Goal: Information Seeking & Learning: Compare options

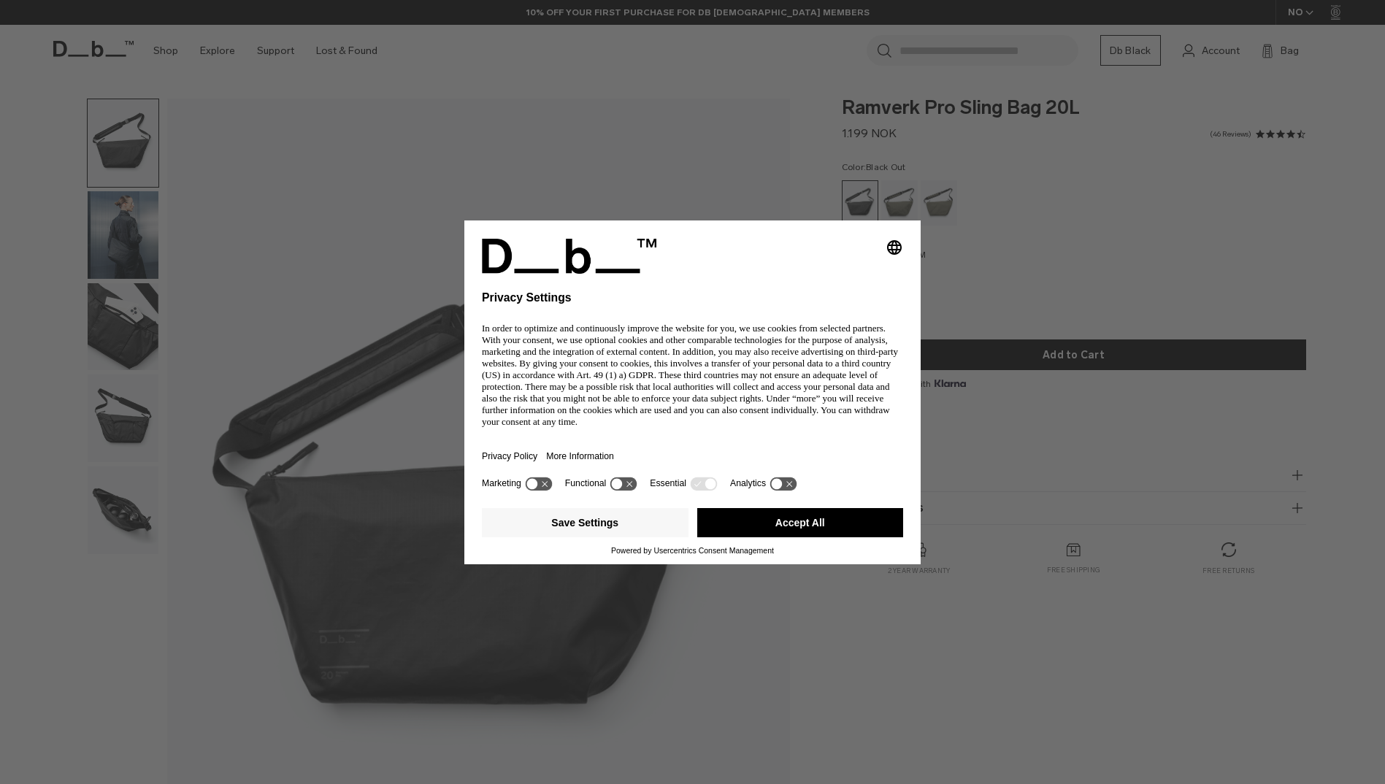
click at [122, 224] on div "Selecting an option will immediately change the language Privacy Settings In or…" at bounding box center [692, 392] width 1385 height 784
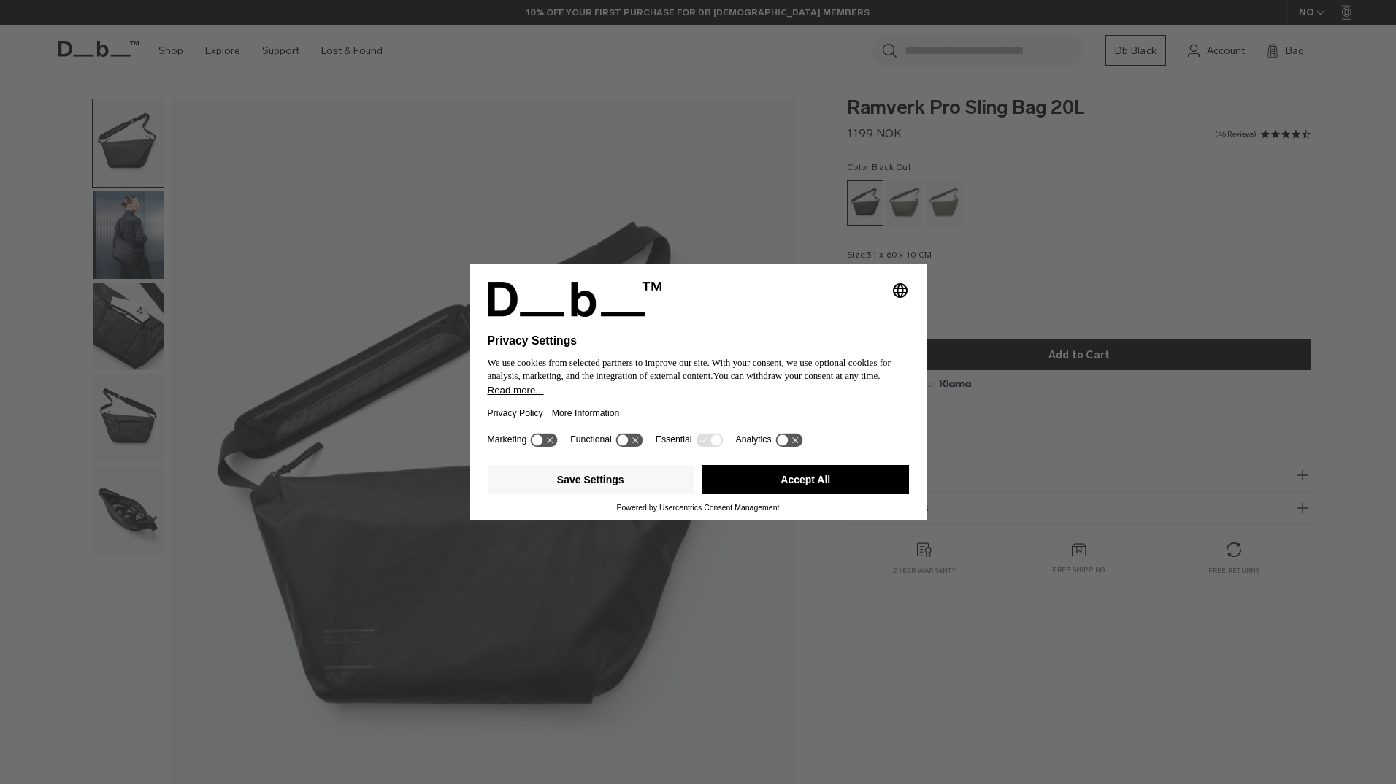
click at [816, 481] on button "Accept All" at bounding box center [806, 479] width 207 height 29
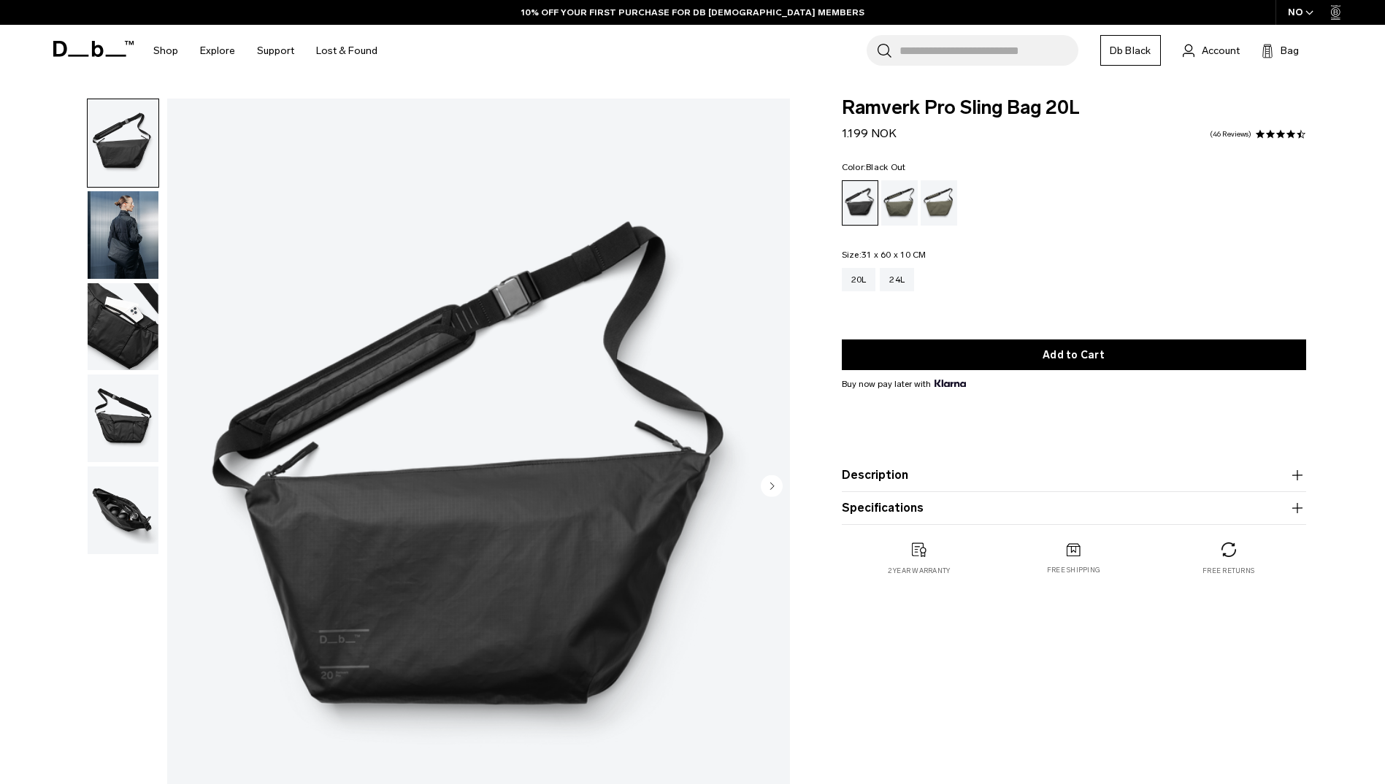
click at [135, 320] on img "button" at bounding box center [123, 327] width 71 height 88
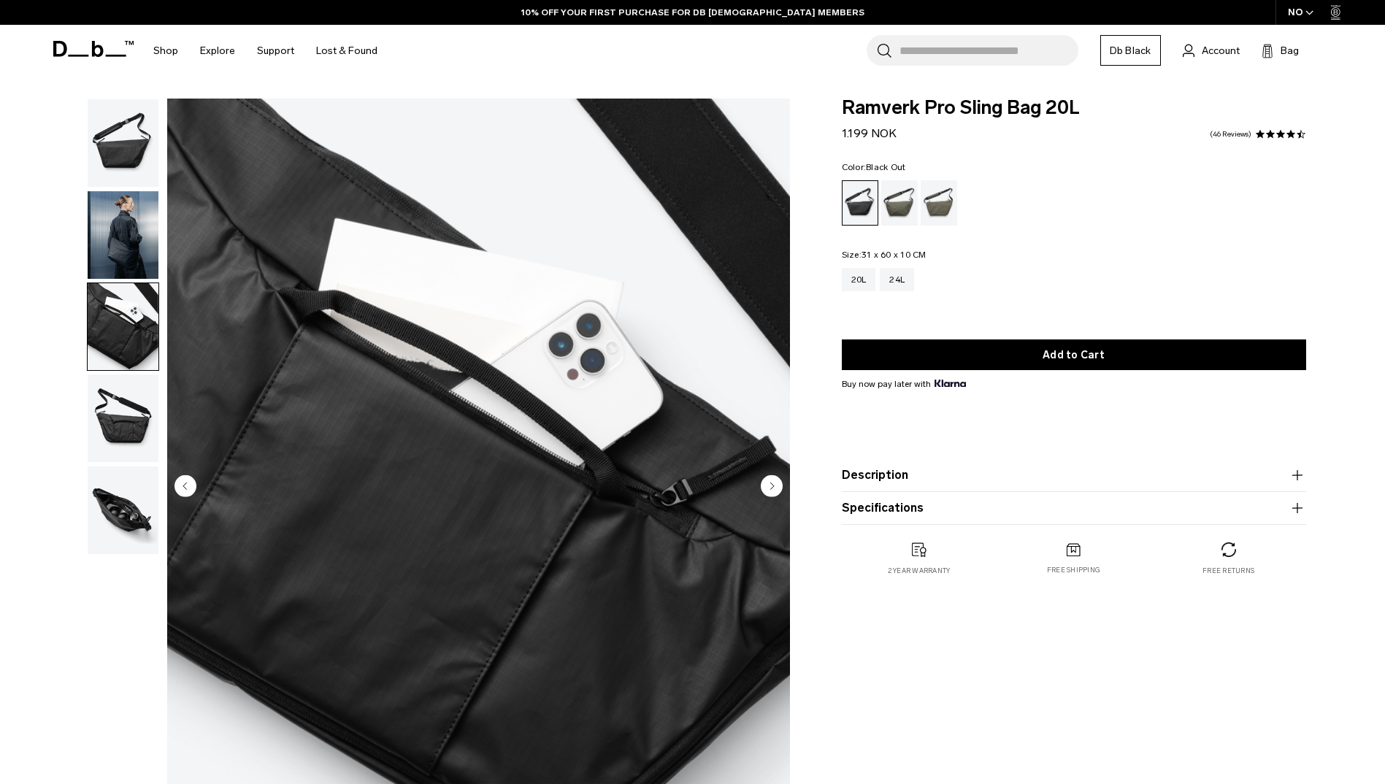
click at [126, 517] on img "button" at bounding box center [123, 511] width 71 height 88
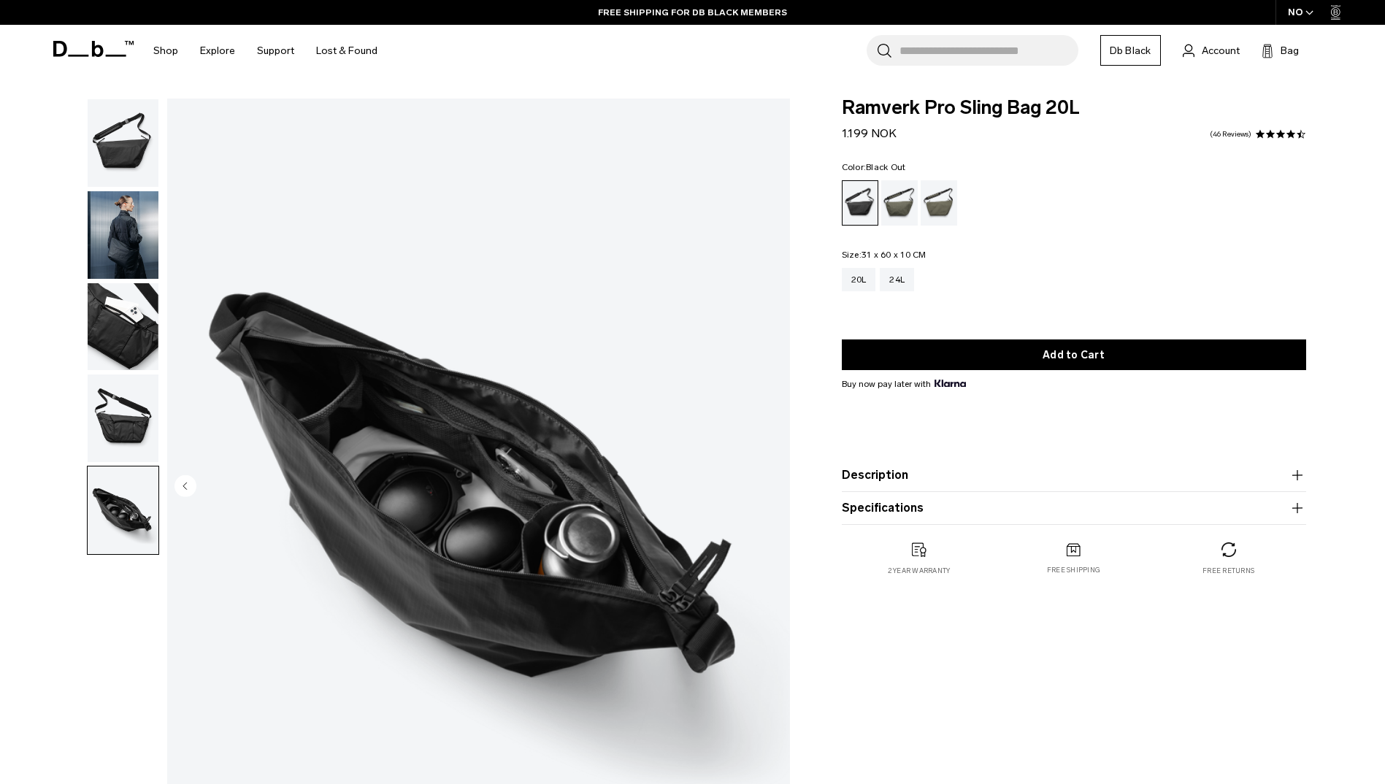
click at [128, 240] on img "button" at bounding box center [123, 235] width 71 height 88
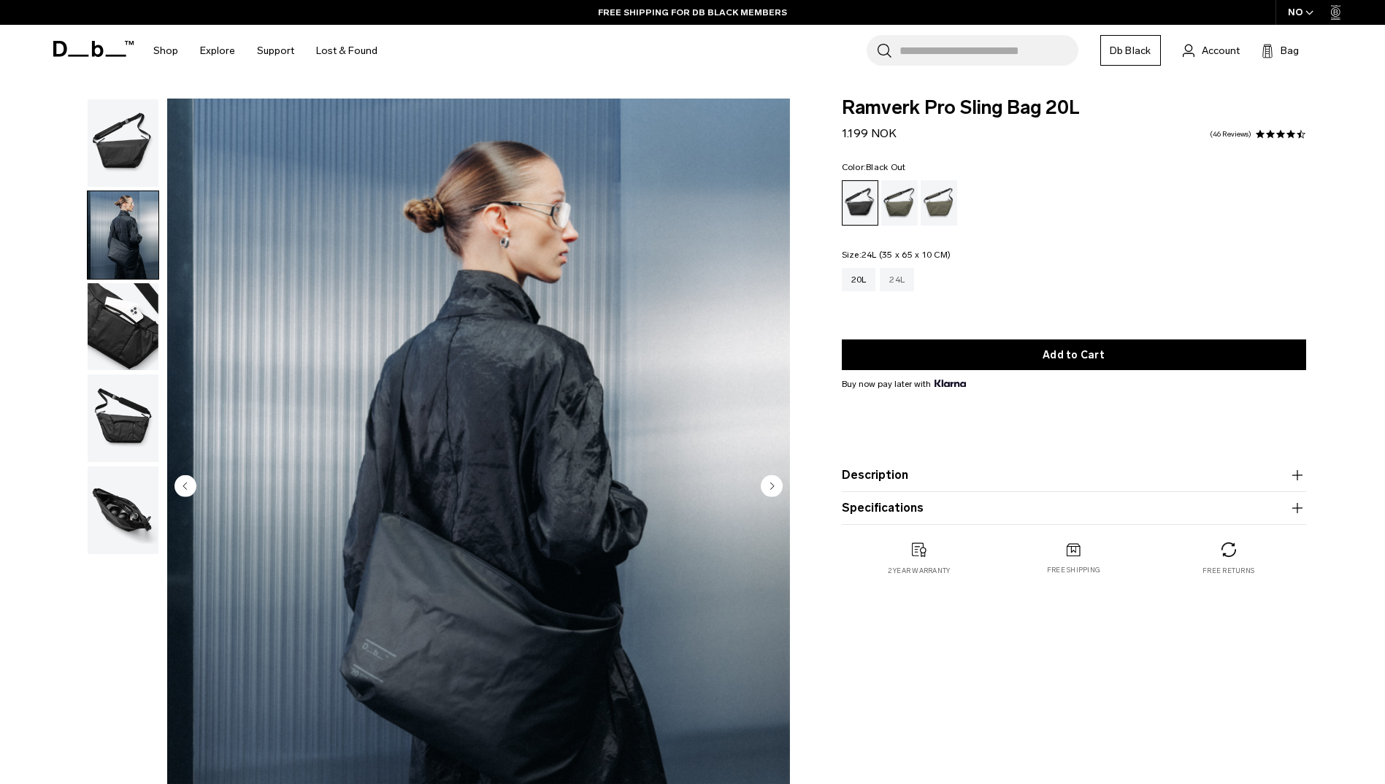
click at [898, 278] on div "24L" at bounding box center [897, 279] width 34 height 23
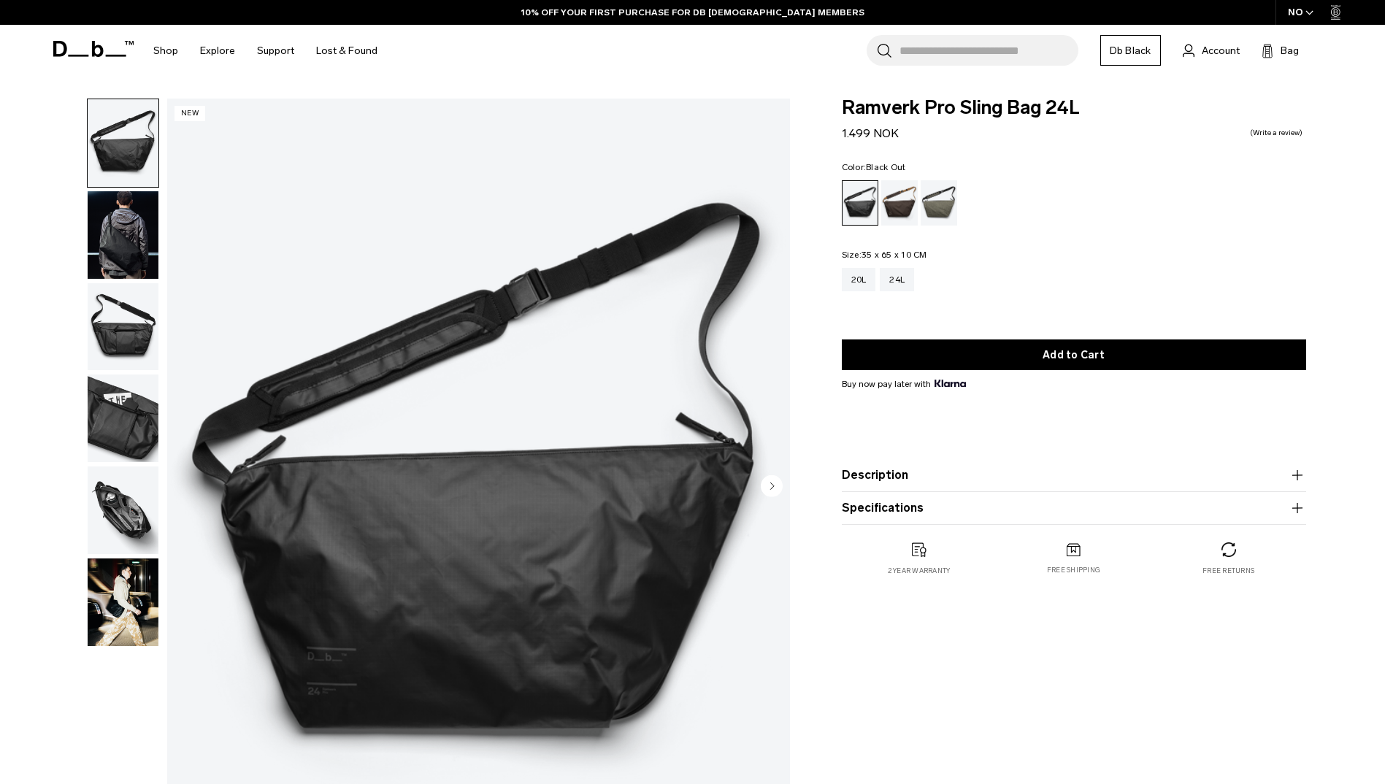
click at [135, 252] on img "button" at bounding box center [123, 235] width 71 height 88
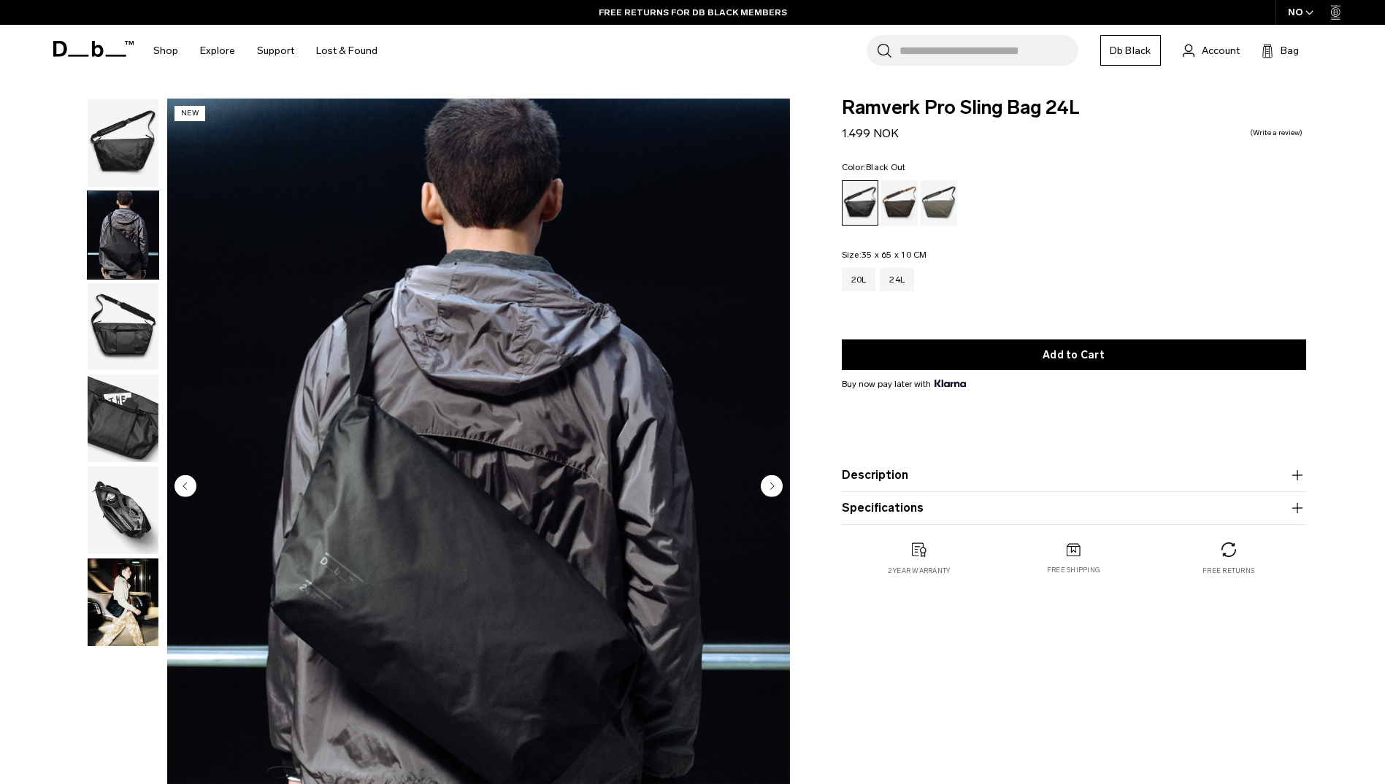
click at [134, 518] on img "button" at bounding box center [123, 511] width 71 height 88
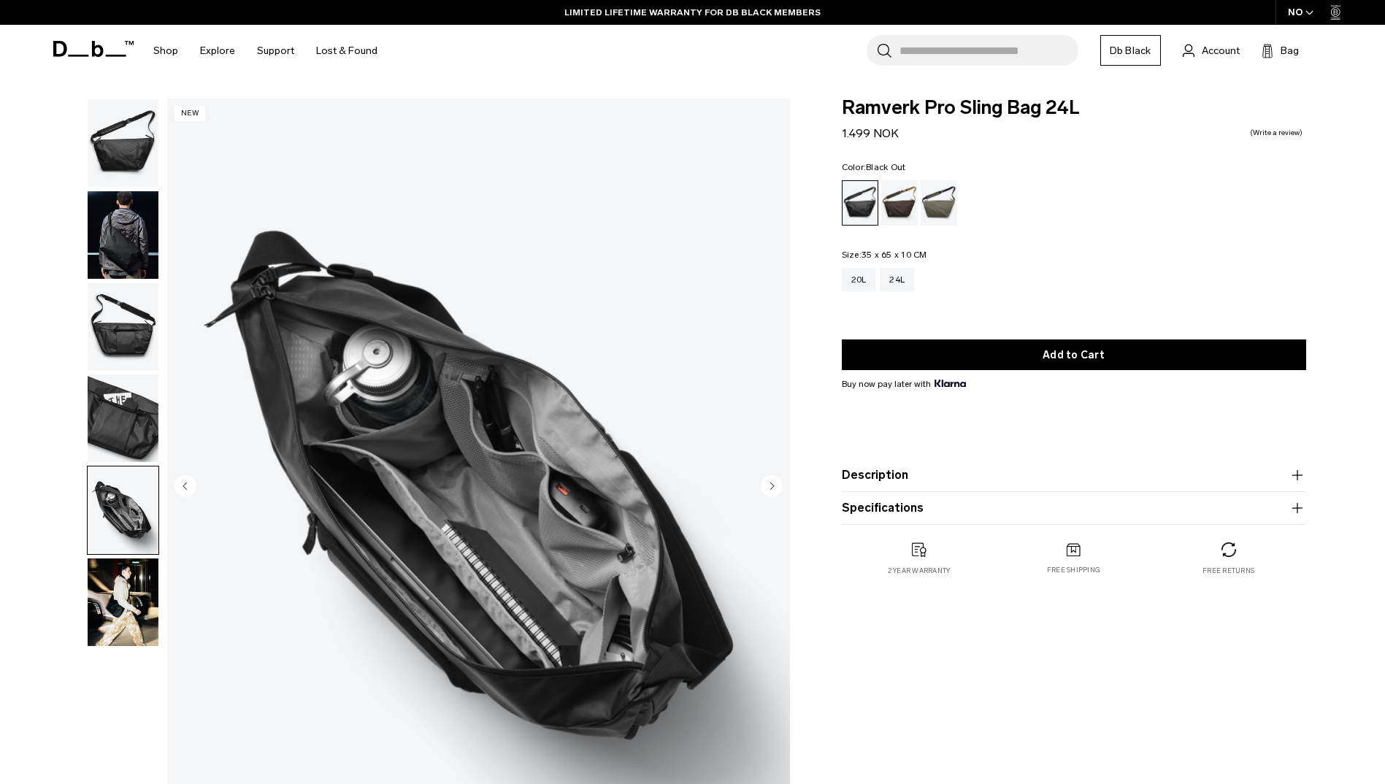
click at [108, 330] on img "button" at bounding box center [123, 327] width 71 height 88
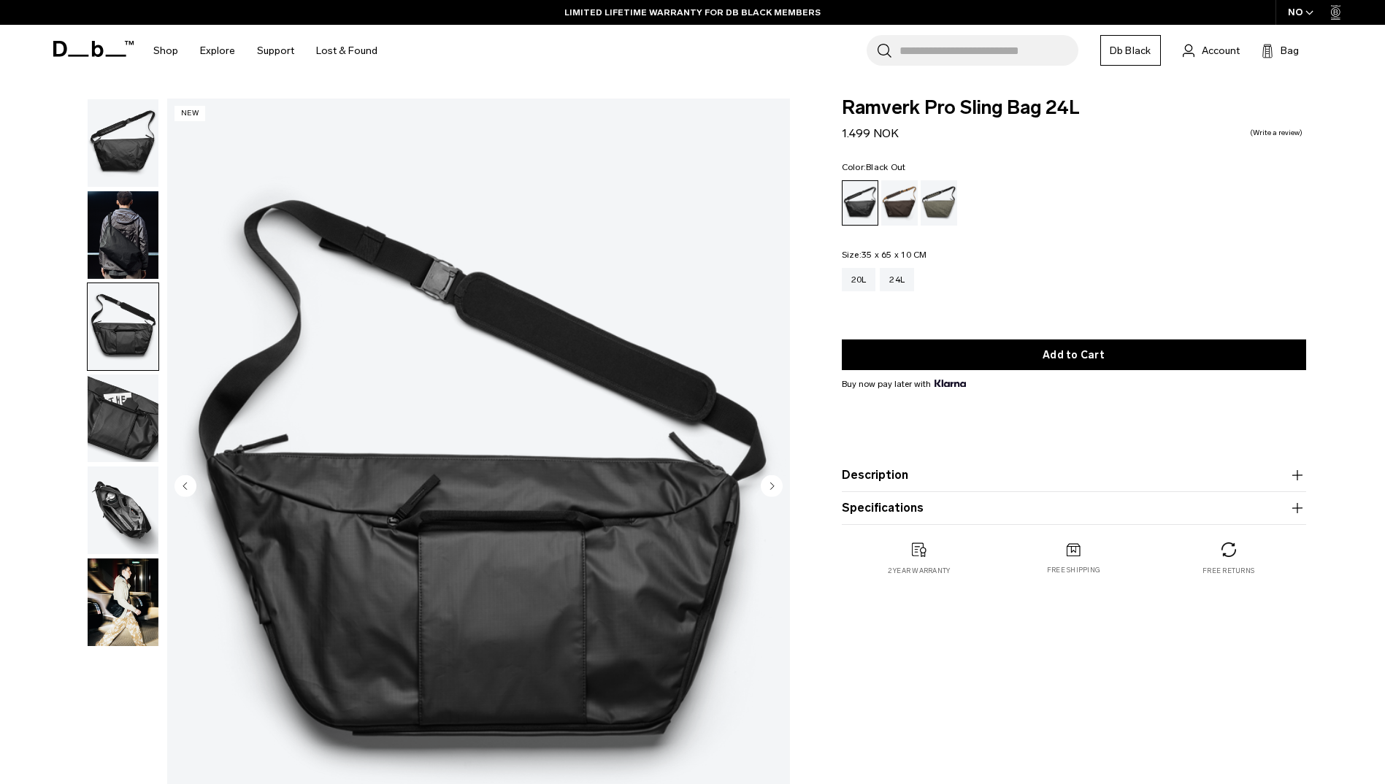
click at [110, 246] on img "button" at bounding box center [123, 235] width 71 height 88
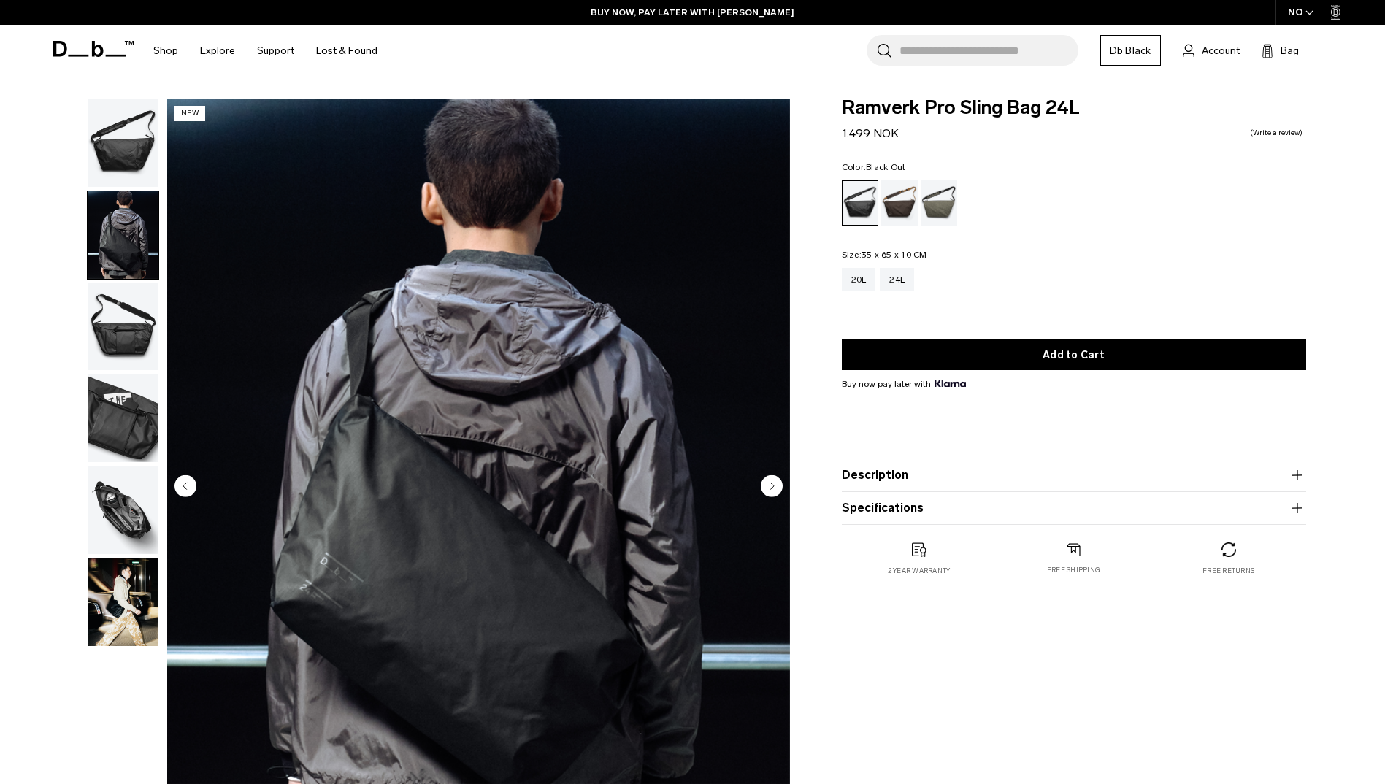
click at [112, 608] on img "button" at bounding box center [123, 603] width 71 height 88
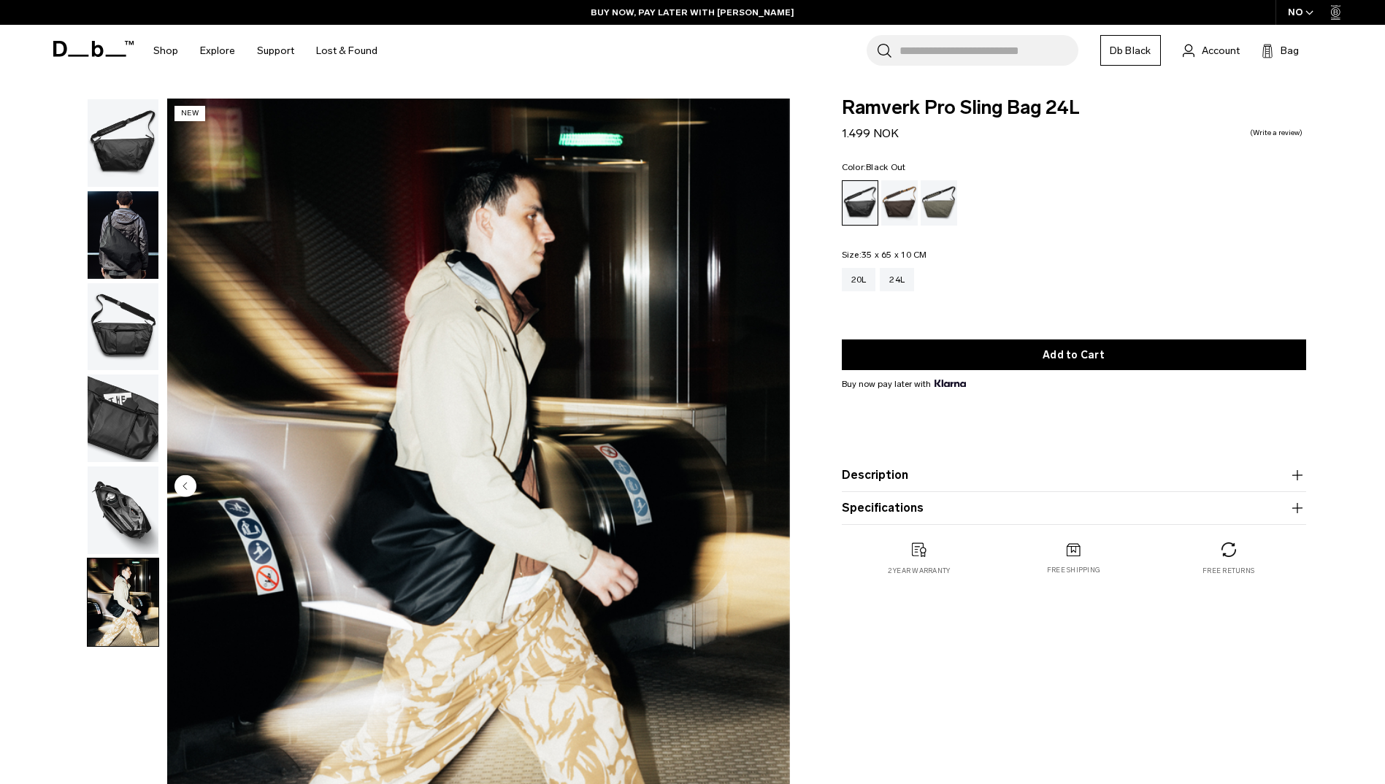
click at [127, 492] on img "button" at bounding box center [123, 511] width 71 height 88
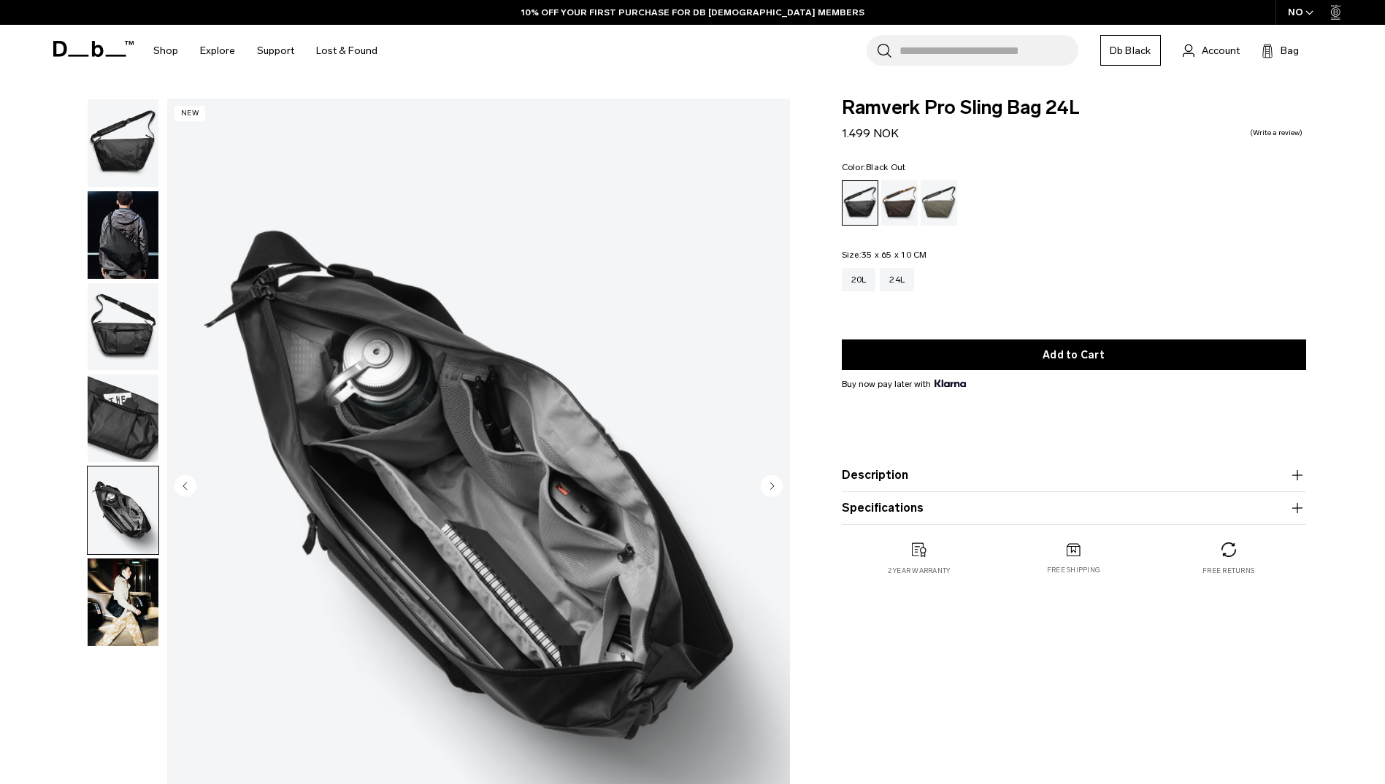
click at [129, 415] on img "button" at bounding box center [123, 419] width 71 height 88
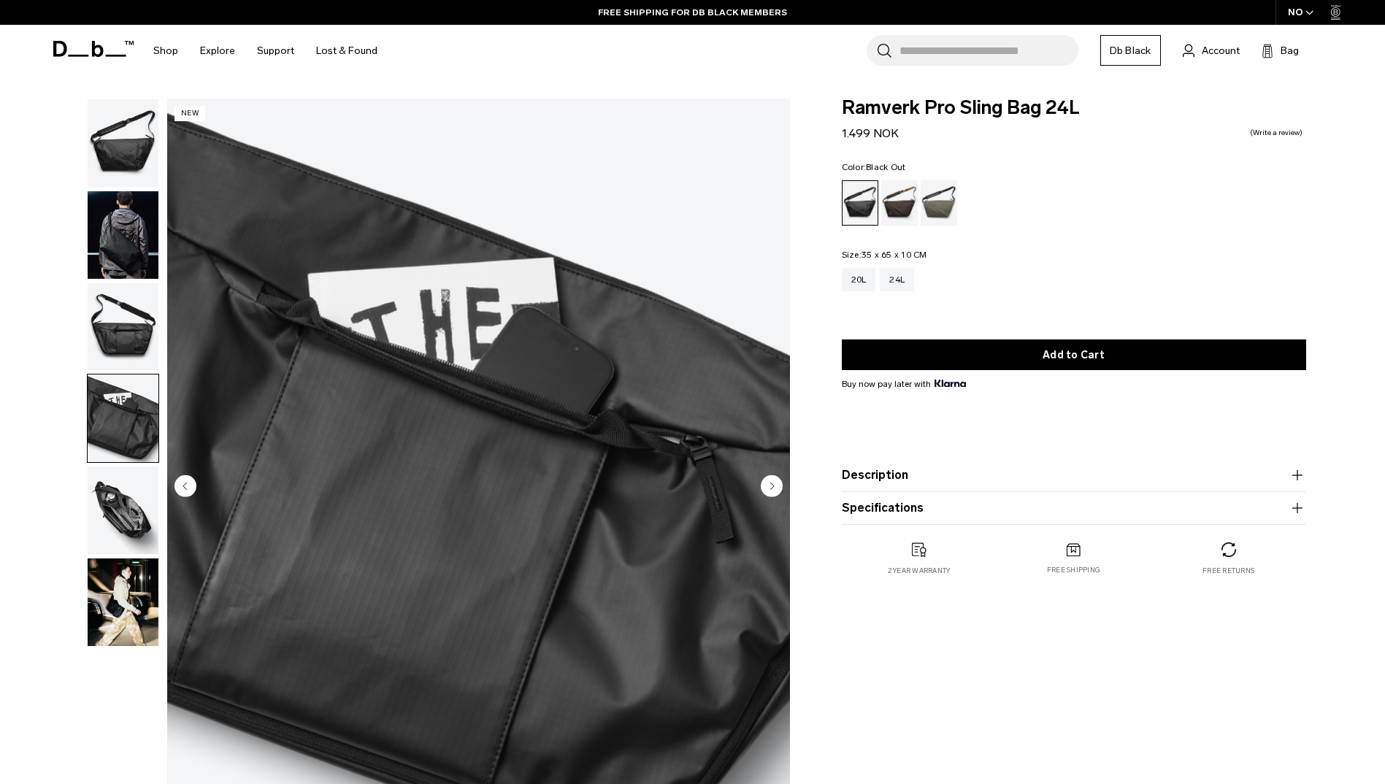
click at [134, 234] on img "button" at bounding box center [123, 235] width 71 height 88
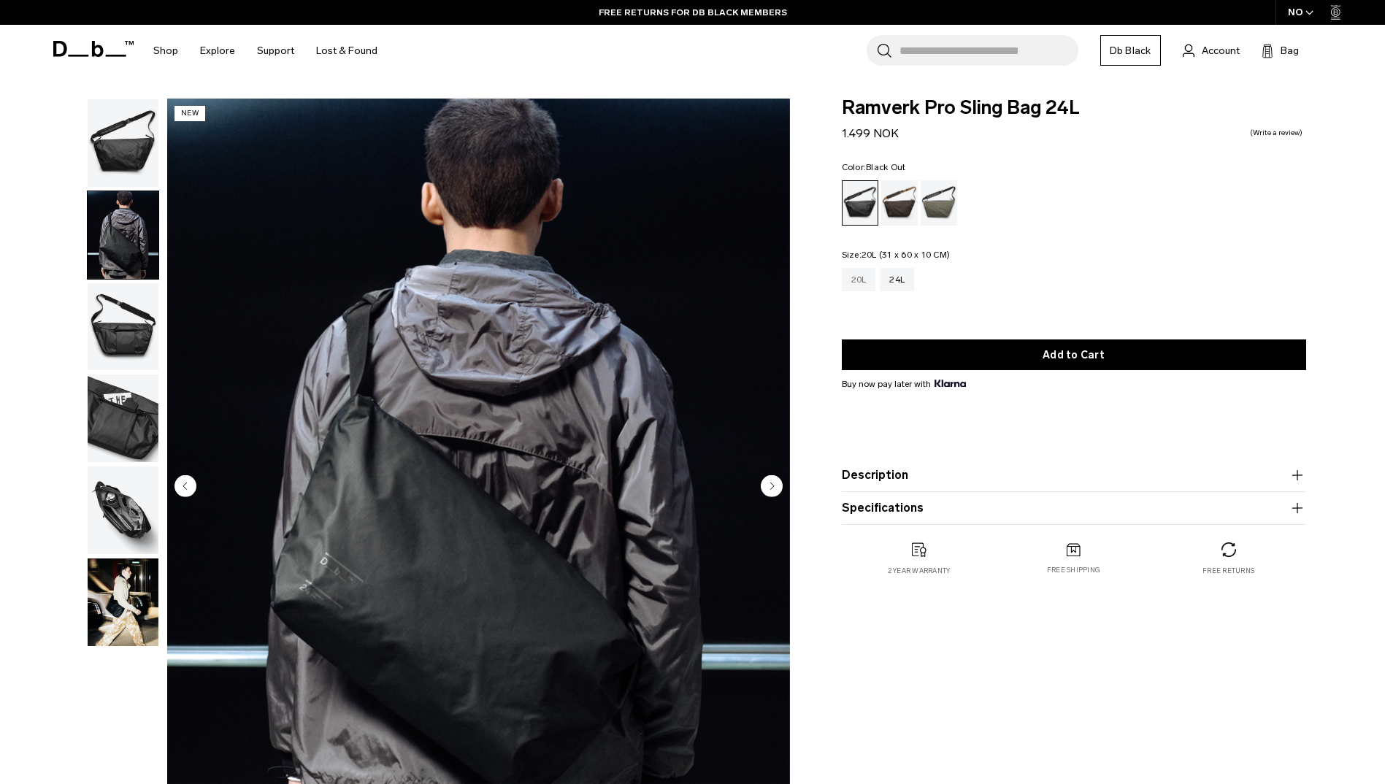
click at [857, 287] on div "20L" at bounding box center [859, 279] width 34 height 23
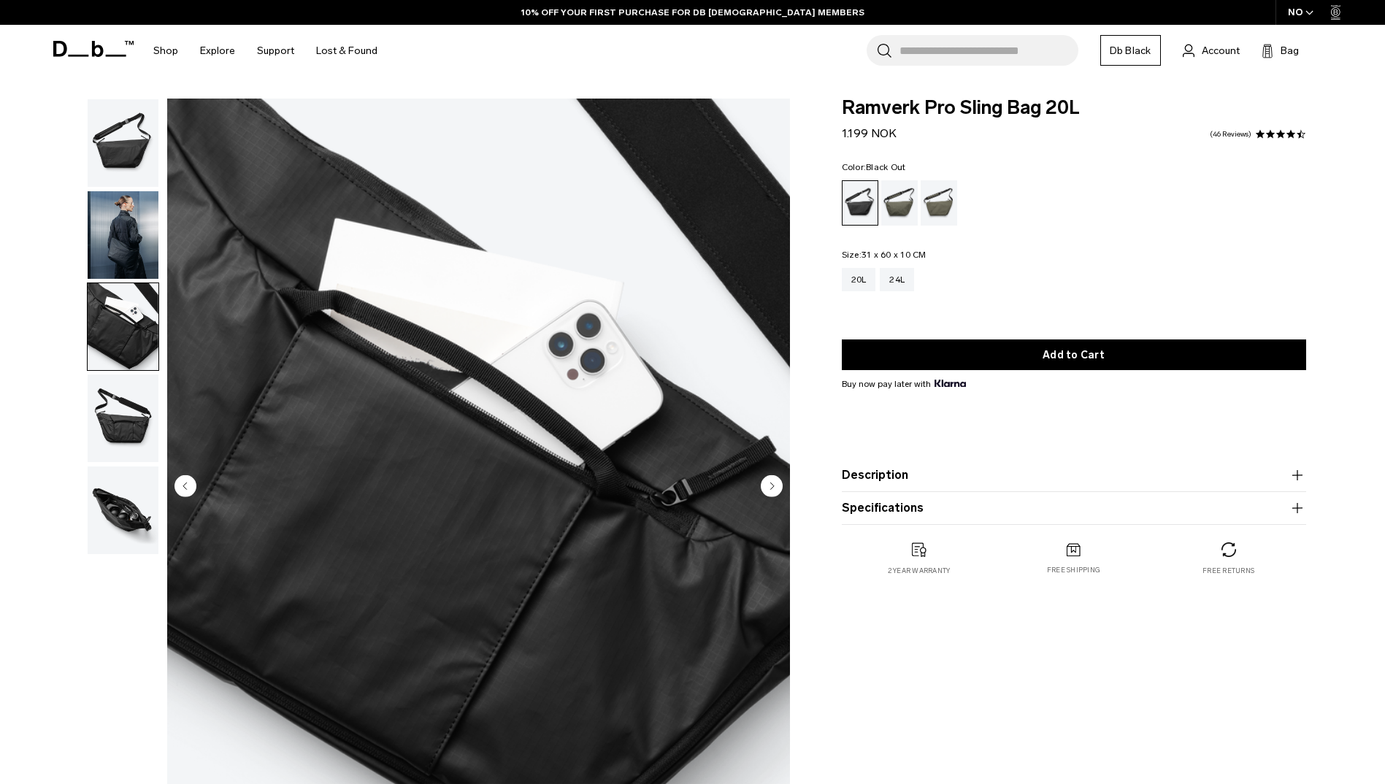
click at [123, 416] on img "button" at bounding box center [123, 419] width 71 height 88
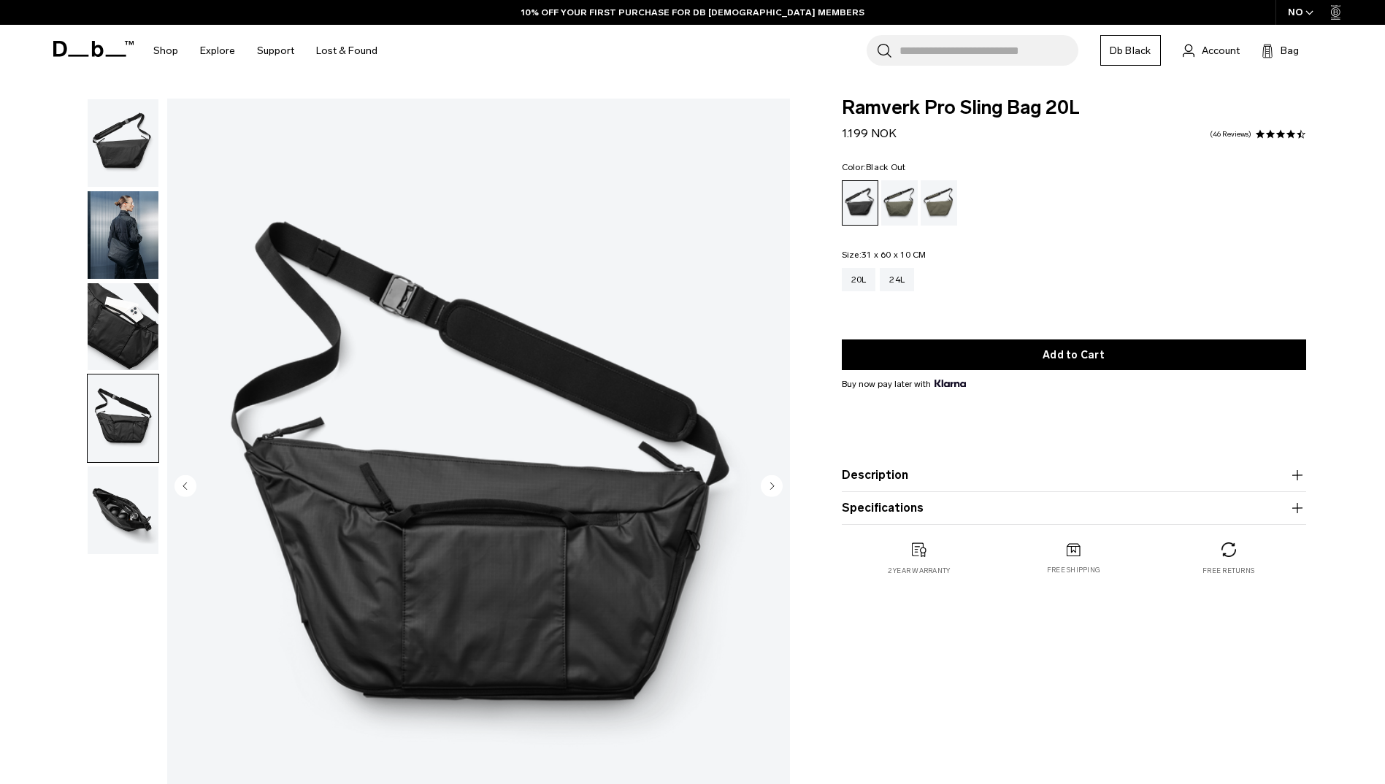
click at [127, 232] on img "button" at bounding box center [123, 235] width 71 height 88
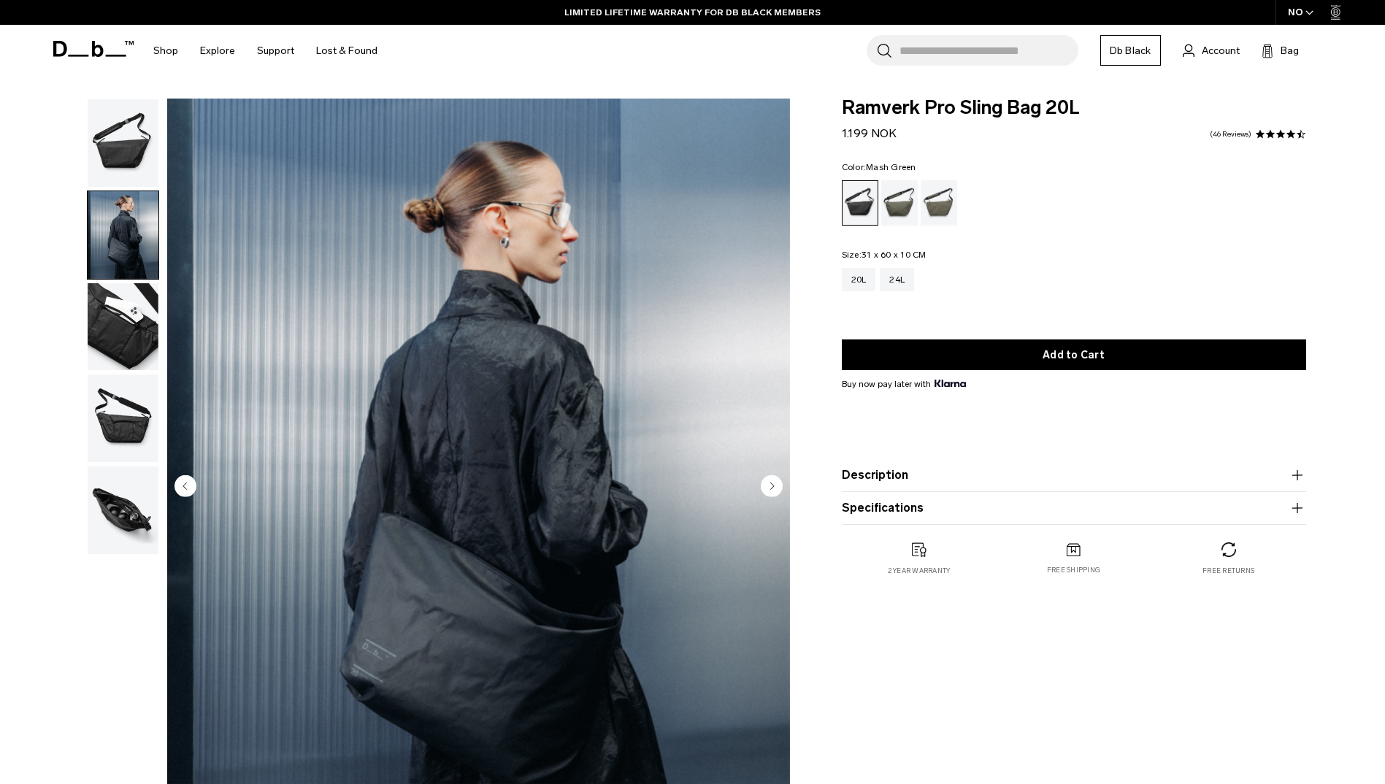
click at [972, 208] on ul at bounding box center [1074, 202] width 464 height 45
click at [945, 208] on div "Mash Green" at bounding box center [939, 202] width 37 height 45
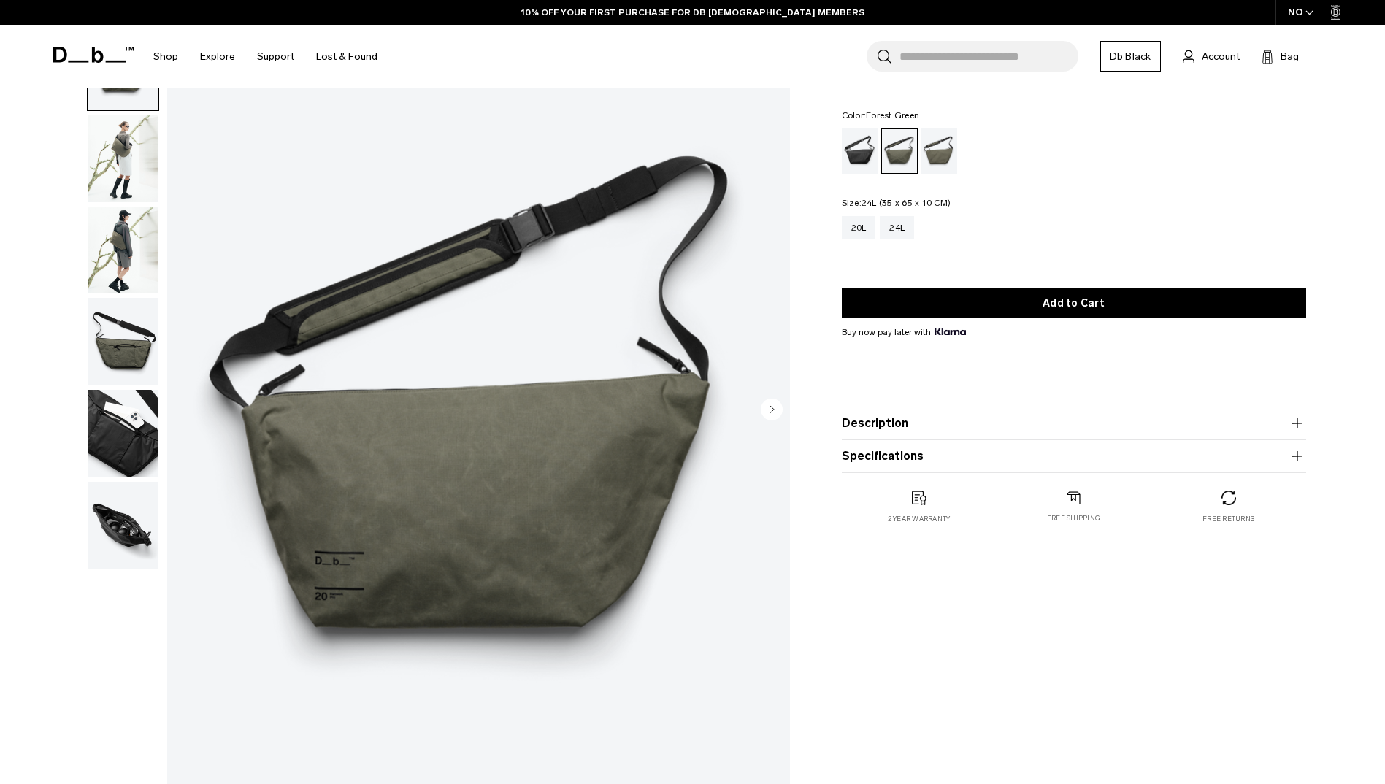
scroll to position [104, 0]
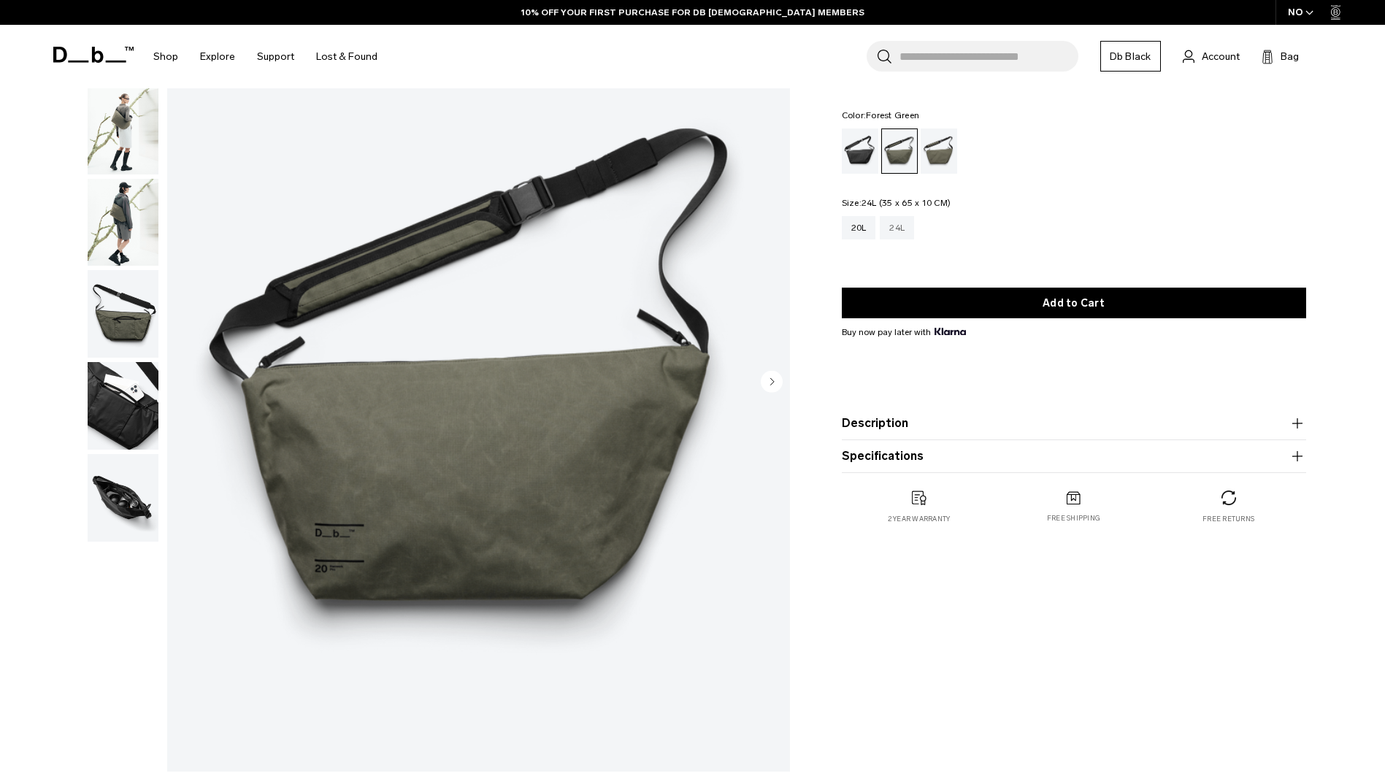
click at [895, 232] on div "24L" at bounding box center [897, 227] width 34 height 23
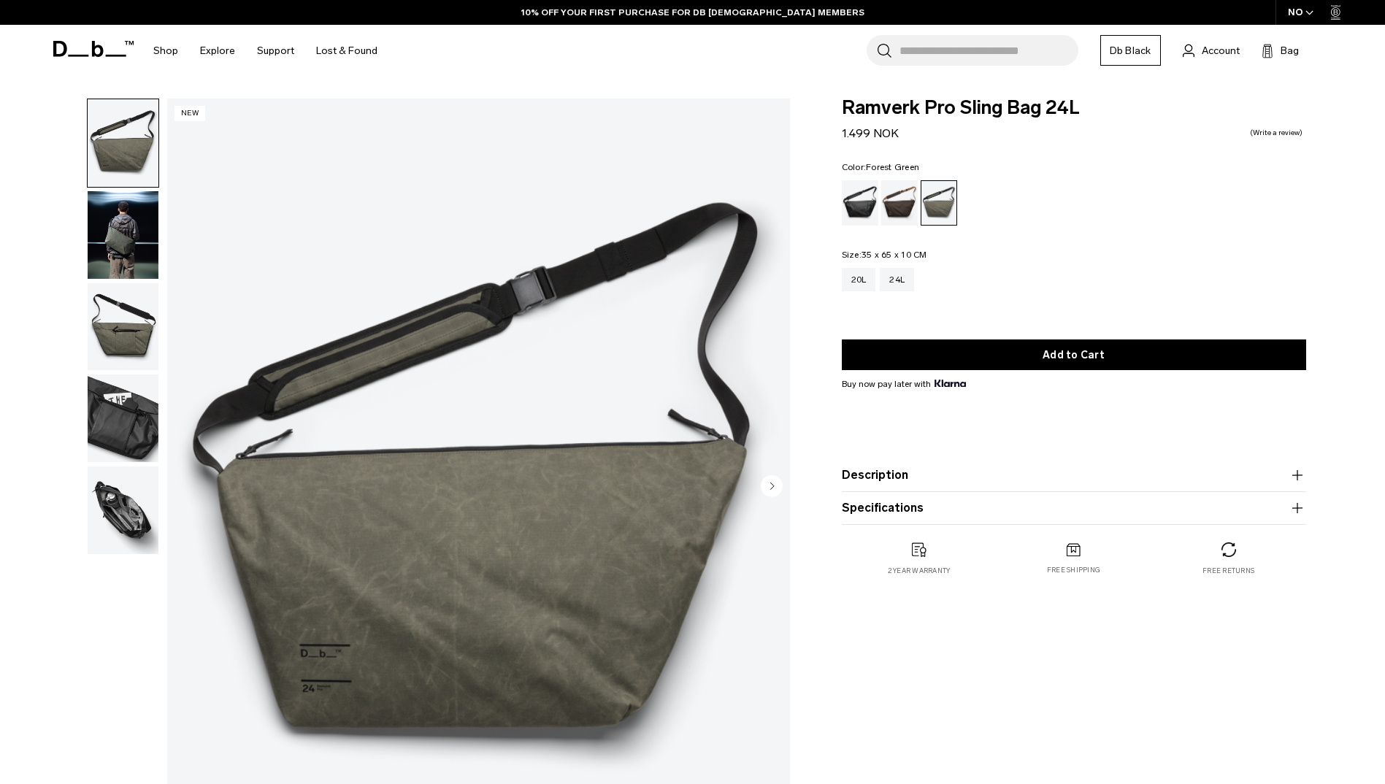
click at [902, 223] on div "Espresso" at bounding box center [899, 202] width 37 height 45
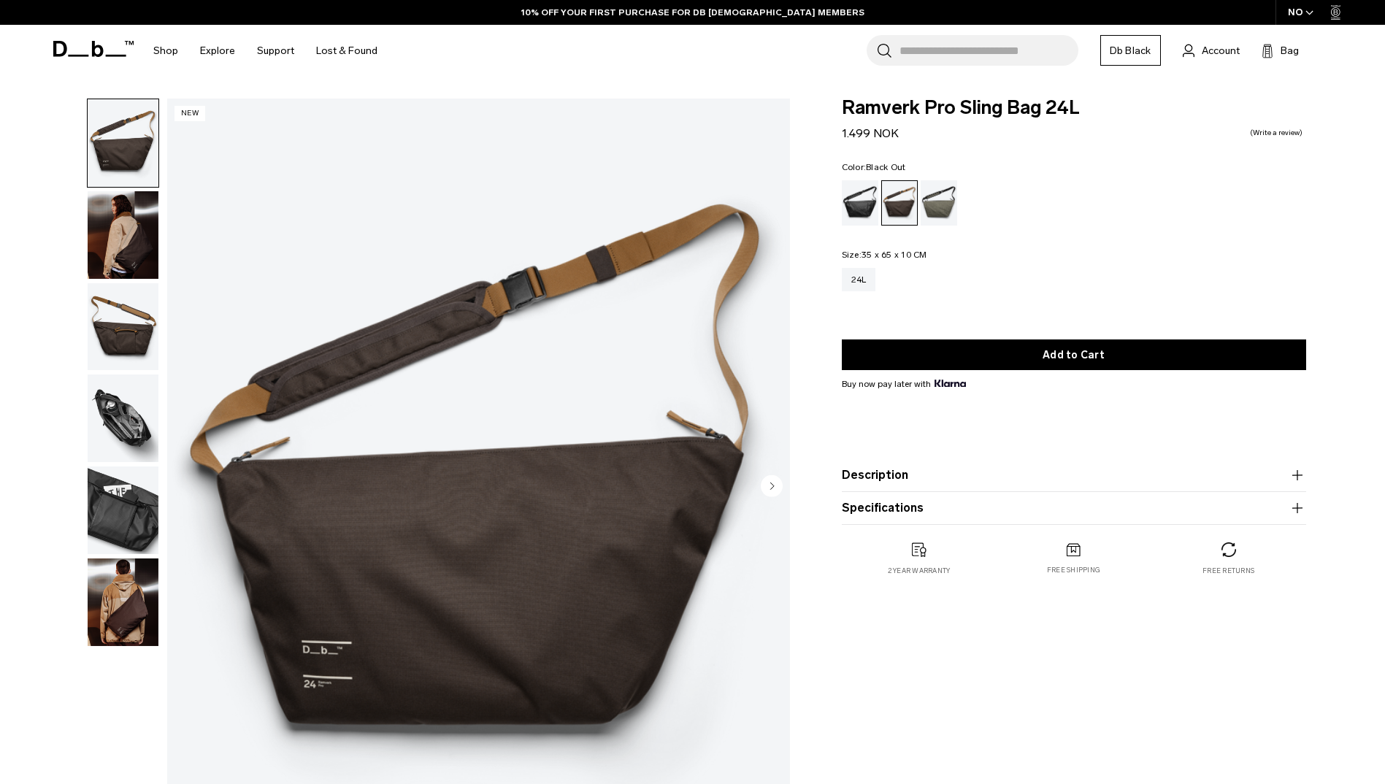
click at [938, 207] on div "Forest Green" at bounding box center [939, 202] width 37 height 45
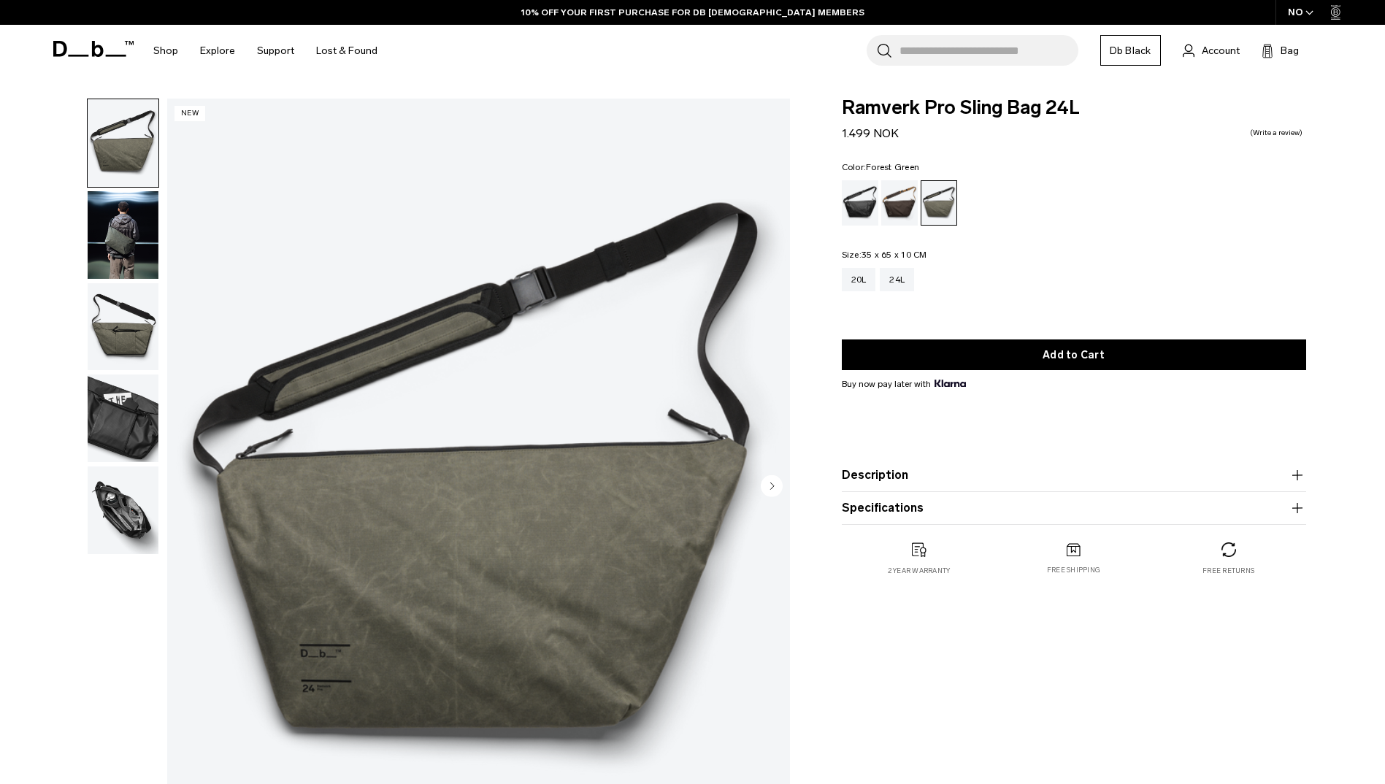
click at [835, 214] on div "Ramverk Pro Sling Bag 24L 1.499 NOK 0.0 star rating Write a review Color: Fores…" at bounding box center [1074, 352] width 552 height 507
click at [846, 214] on div "Black Out" at bounding box center [860, 202] width 37 height 45
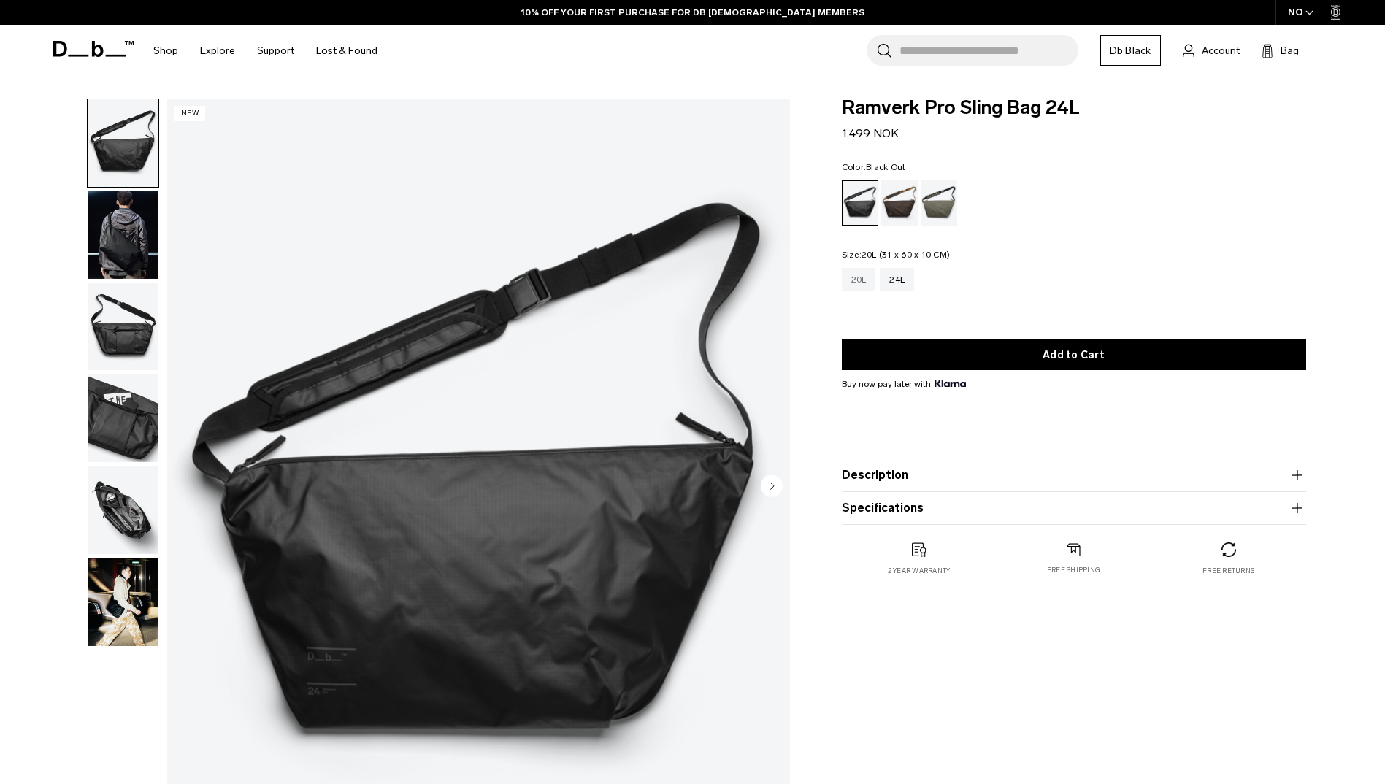
drag, startPoint x: 857, startPoint y: 278, endPoint x: 844, endPoint y: 278, distance: 13.9
click at [857, 278] on div "20L" at bounding box center [859, 279] width 34 height 23
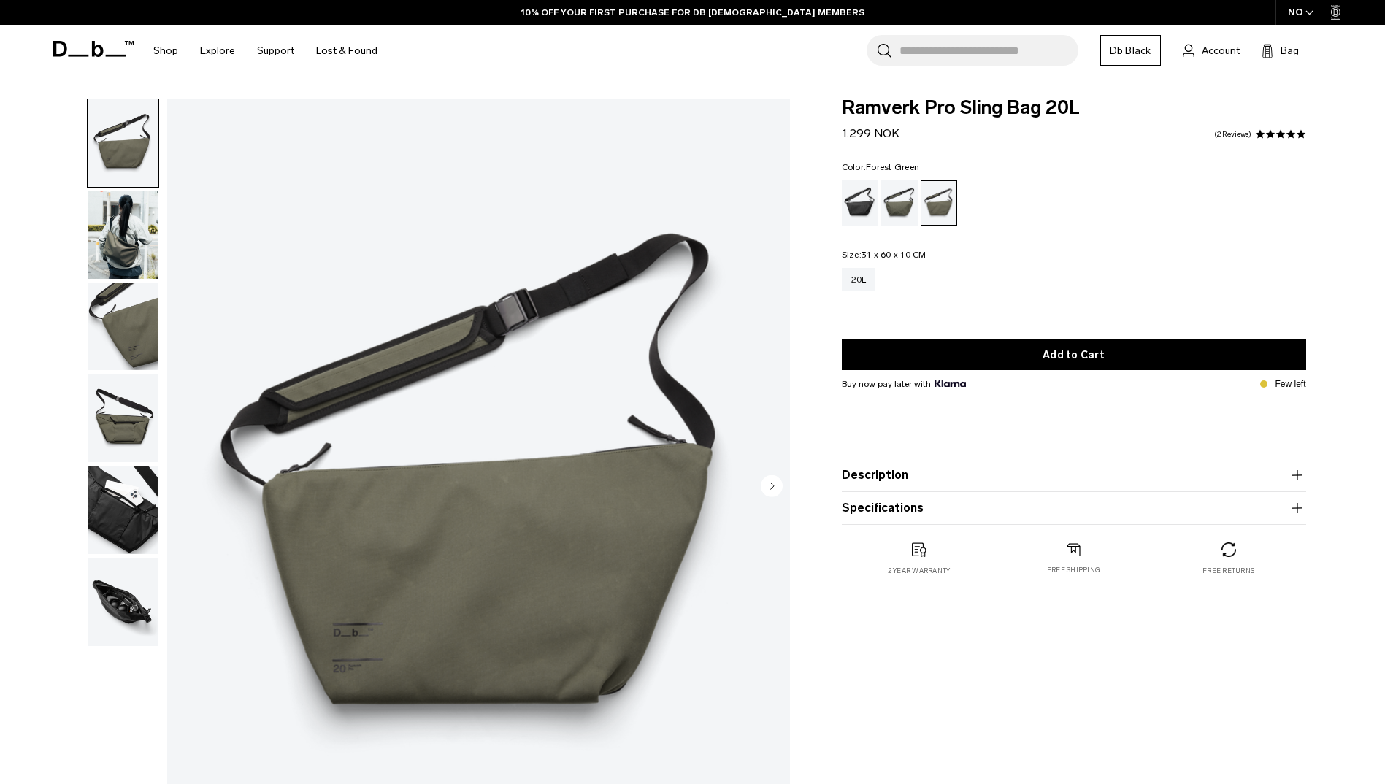
click at [905, 214] on div "Forest Green" at bounding box center [899, 202] width 37 height 45
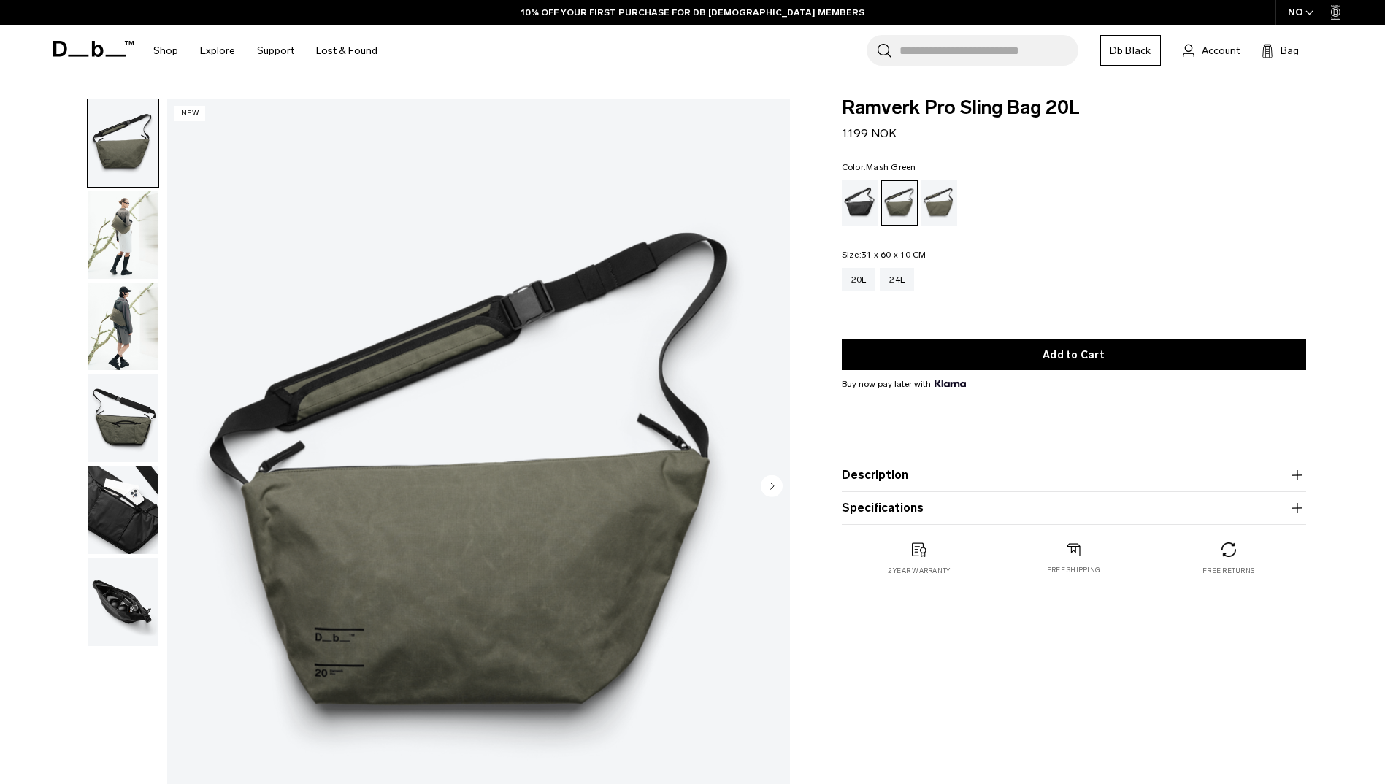
click at [945, 213] on div "Mash Green" at bounding box center [939, 202] width 37 height 45
